Goal: Task Accomplishment & Management: Use online tool/utility

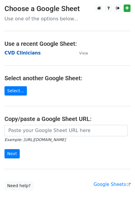
click at [25, 52] on strong "CVD Clinicians" at bounding box center [22, 52] width 36 height 5
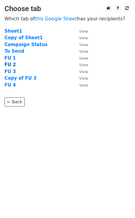
click at [12, 64] on strong "FU 2" at bounding box center [9, 64] width 11 height 5
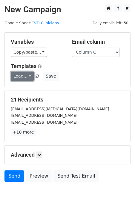
click at [25, 77] on link "Load..." at bounding box center [22, 76] width 23 height 9
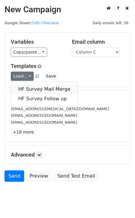
click at [50, 89] on link "HF Survey Mail Merge" at bounding box center [44, 89] width 67 height 10
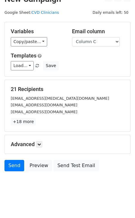
scroll to position [11, 0]
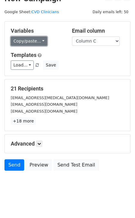
click at [30, 40] on link "Copy/paste..." at bounding box center [29, 41] width 37 height 9
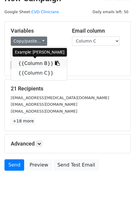
click at [33, 63] on link "{{Column B}}" at bounding box center [39, 64] width 56 height 10
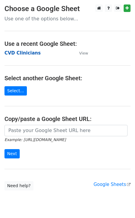
click at [16, 52] on strong "CVD Clinicians" at bounding box center [22, 52] width 36 height 5
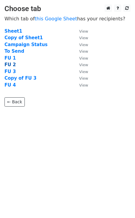
click at [10, 64] on strong "FU 2" at bounding box center [9, 64] width 11 height 5
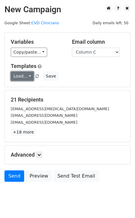
click at [21, 77] on link "Load..." at bounding box center [22, 76] width 23 height 9
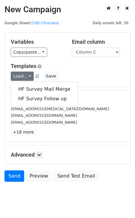
click at [97, 89] on form "Variables Copy/paste... {{Column A}} {{Column B}} {{Column C}} Email column Col…" at bounding box center [67, 108] width 126 height 152
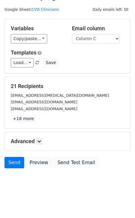
scroll to position [15, 0]
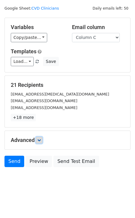
click at [39, 140] on icon at bounding box center [39, 140] width 4 height 4
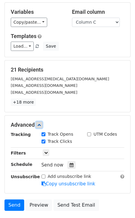
scroll to position [0, 0]
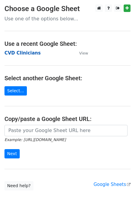
click at [27, 54] on strong "CVD Clinicians" at bounding box center [22, 52] width 36 height 5
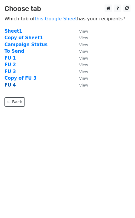
click at [13, 84] on strong "FU 4" at bounding box center [9, 84] width 11 height 5
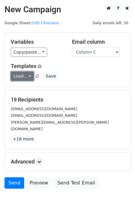
click at [27, 75] on link "Load..." at bounding box center [22, 76] width 23 height 9
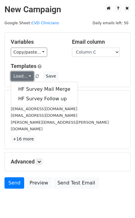
click at [27, 75] on link "Load..." at bounding box center [22, 76] width 23 height 9
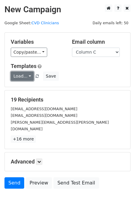
click at [27, 75] on link "Load..." at bounding box center [22, 76] width 23 height 9
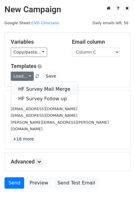
click at [39, 90] on link "HF Survey Mail Merge" at bounding box center [44, 89] width 67 height 10
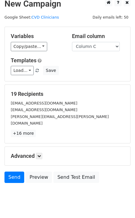
scroll to position [9, 0]
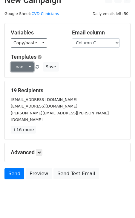
click at [31, 66] on link "Load..." at bounding box center [22, 66] width 23 height 9
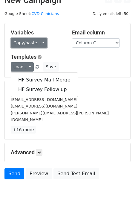
click at [31, 46] on link "Copy/paste..." at bounding box center [29, 42] width 37 height 9
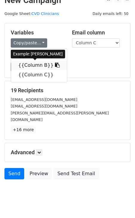
click at [39, 65] on link "{{Column B}}" at bounding box center [39, 65] width 56 height 10
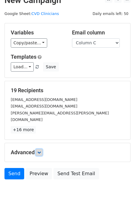
click at [40, 151] on icon at bounding box center [39, 153] width 4 height 4
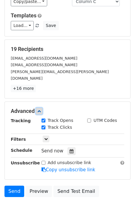
scroll to position [50, 0]
